Goal: Task Accomplishment & Management: Manage account settings

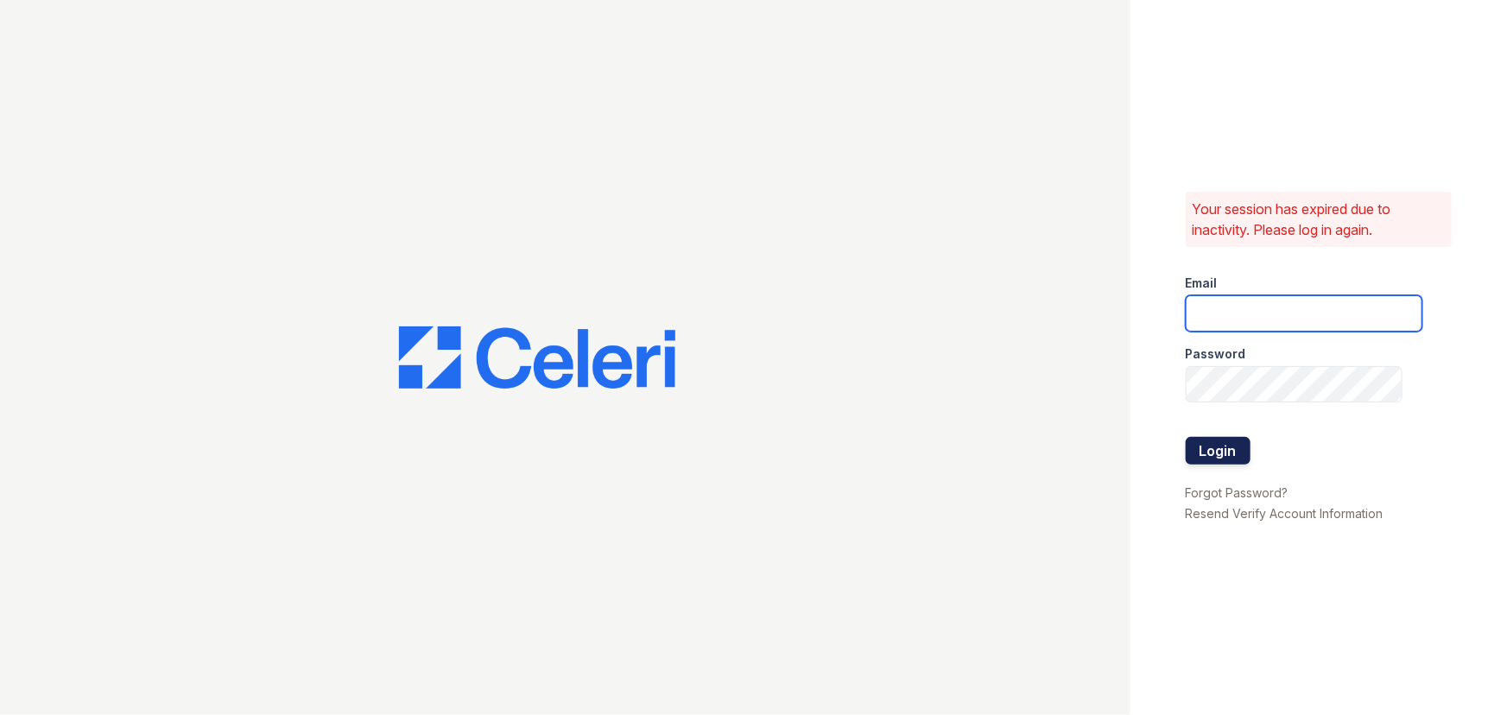
type input "[EMAIL_ADDRESS][DOMAIN_NAME]"
click at [1226, 449] on button "Login" at bounding box center [1217, 451] width 65 height 28
